Goal: Navigation & Orientation: Find specific page/section

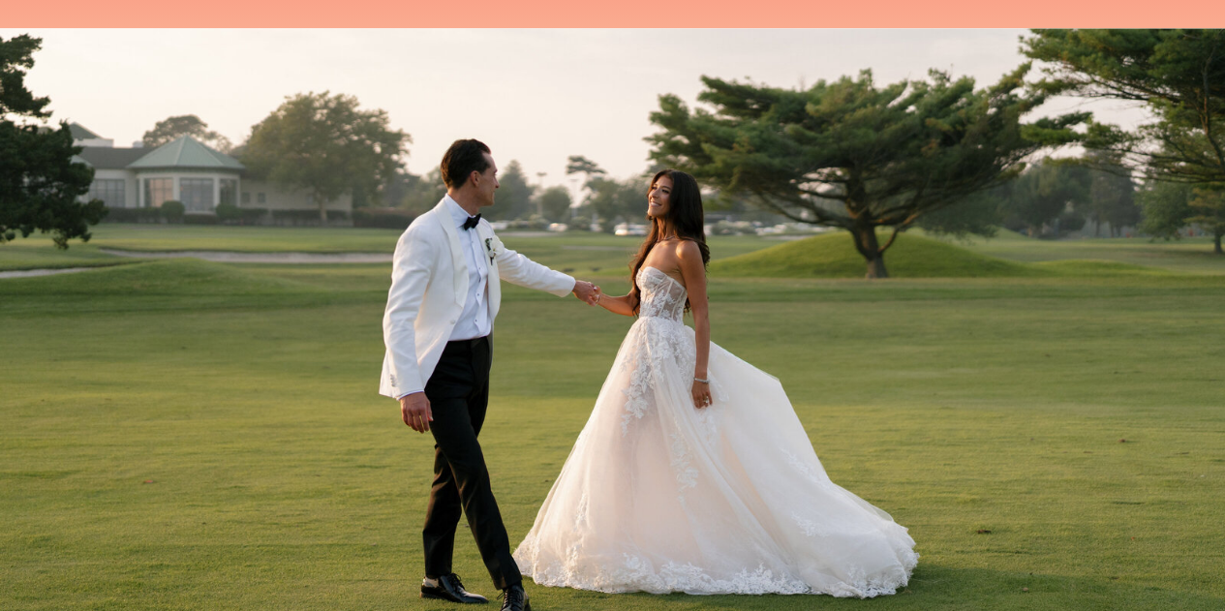
scroll to position [1938, 0]
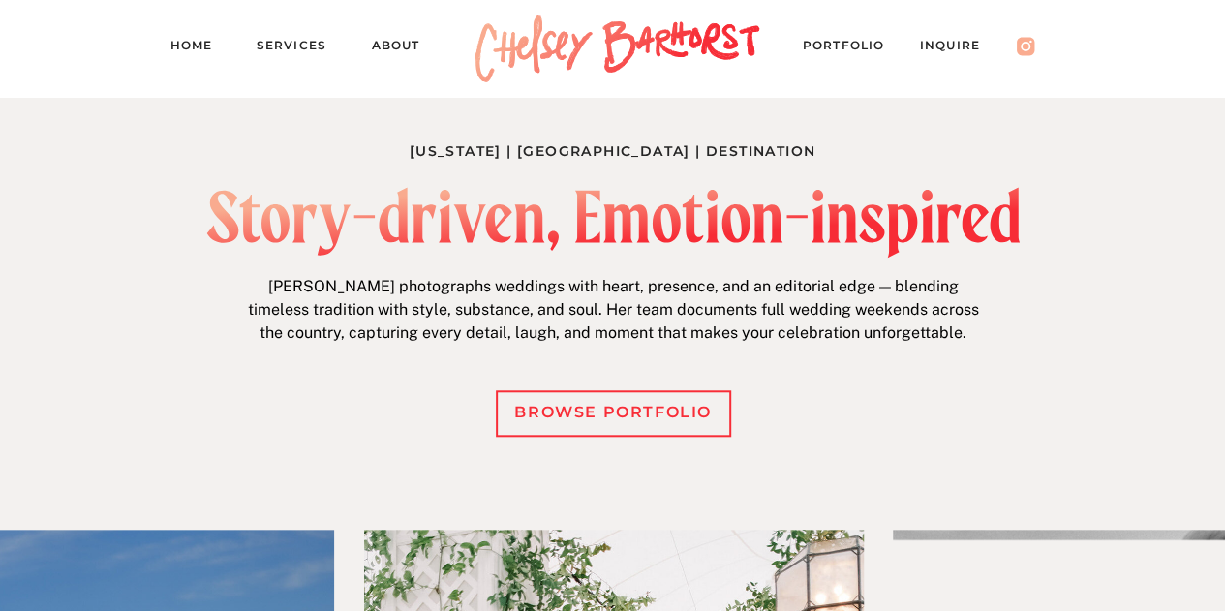
scroll to position [724, 0]
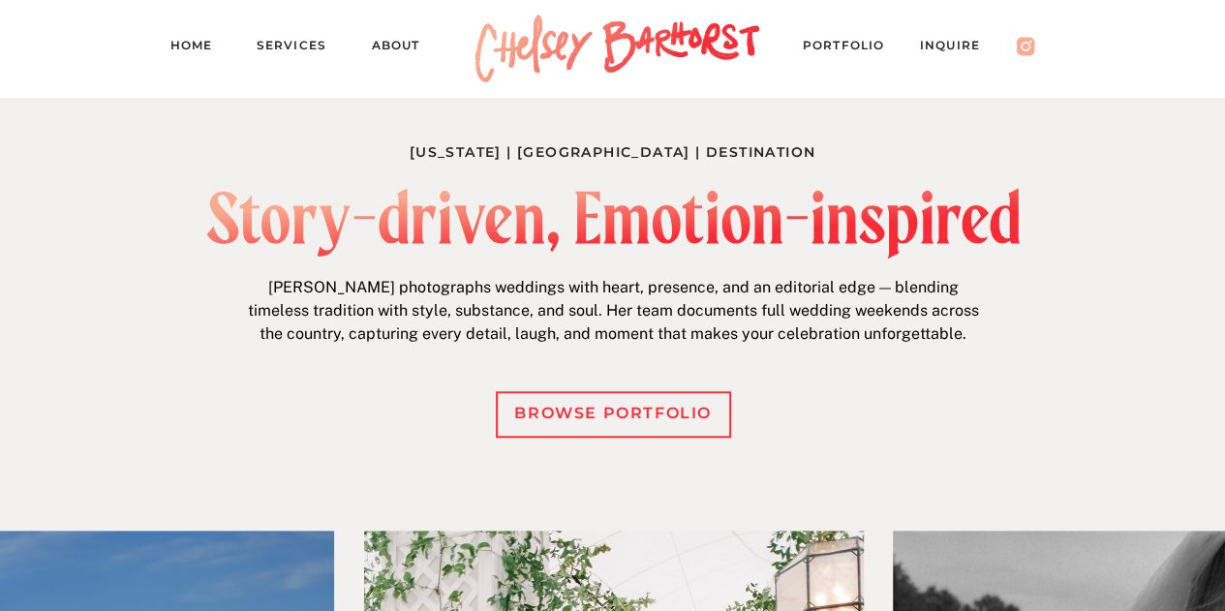
click at [585, 421] on div "browse portfolio" at bounding box center [613, 414] width 216 height 28
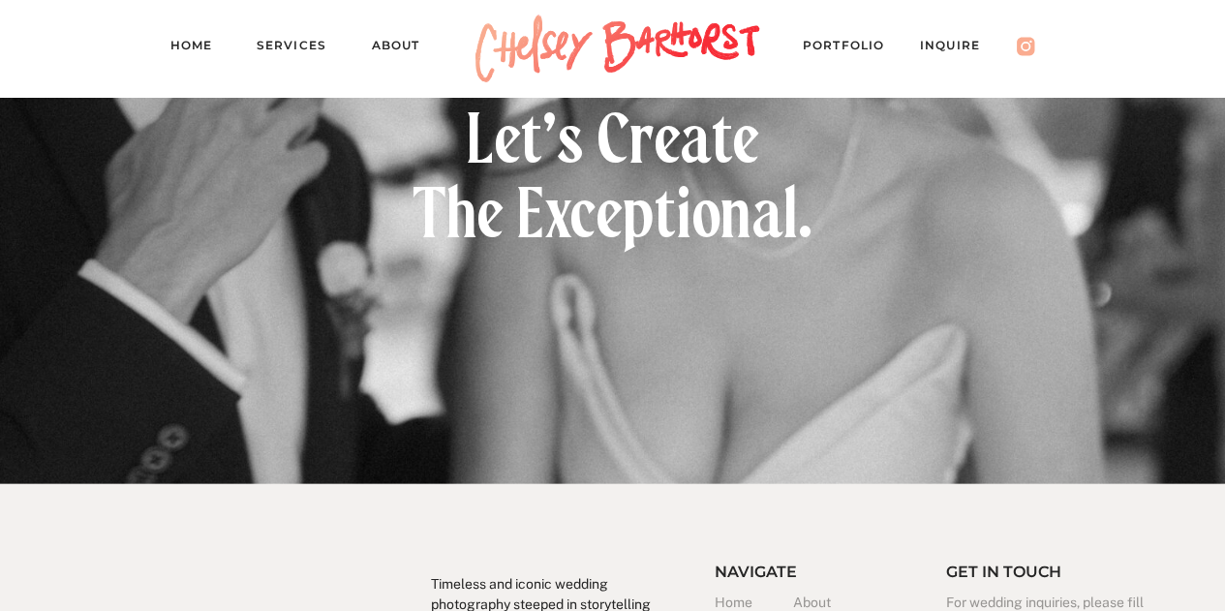
scroll to position [17915, 0]
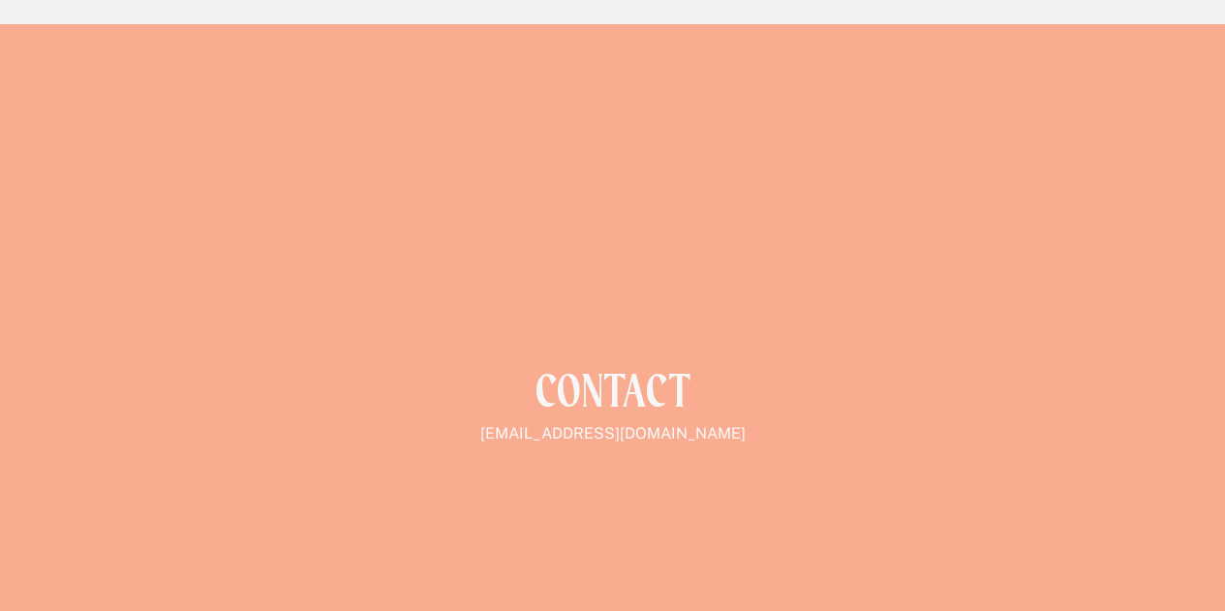
scroll to position [3892, 0]
